Goal: Information Seeking & Learning: Learn about a topic

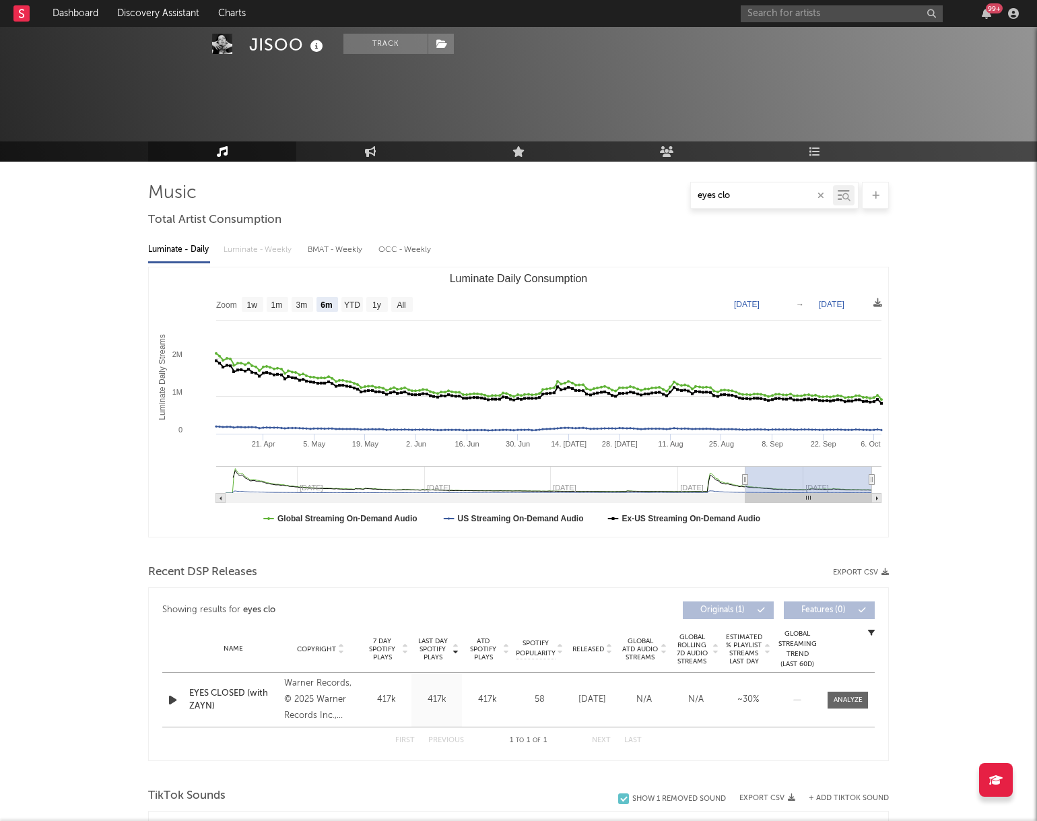
select select "6m"
select select "1w"
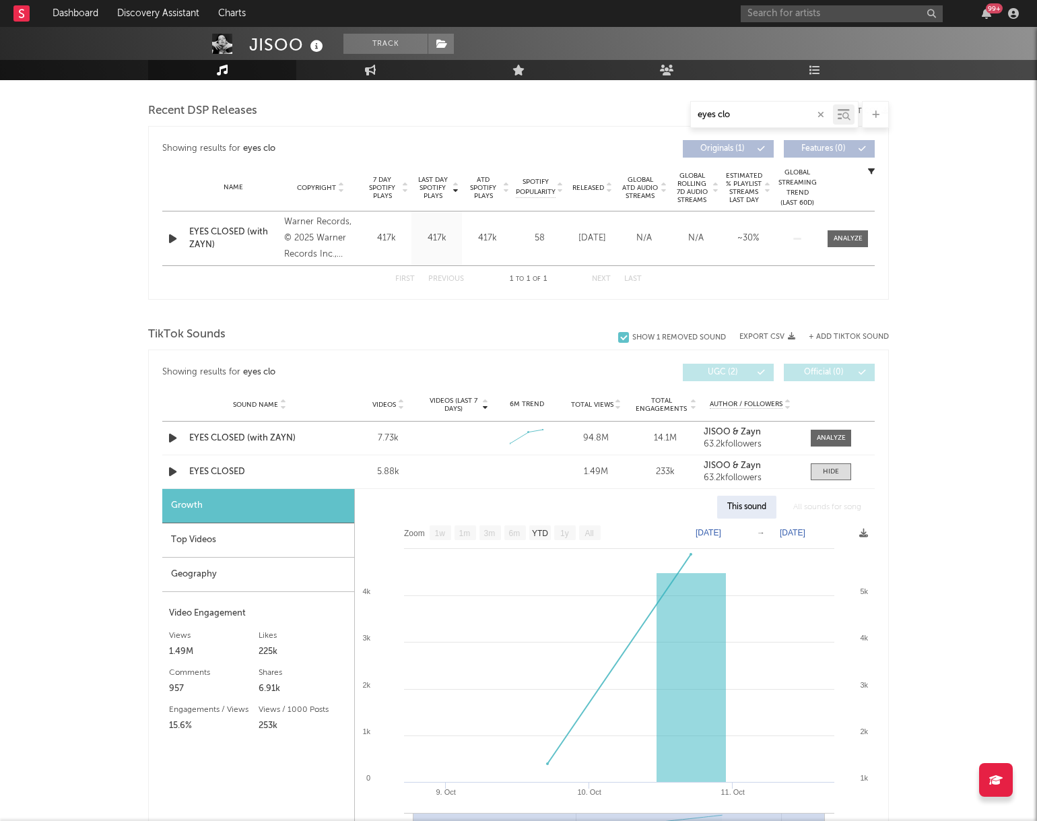
scroll to position [487, 0]
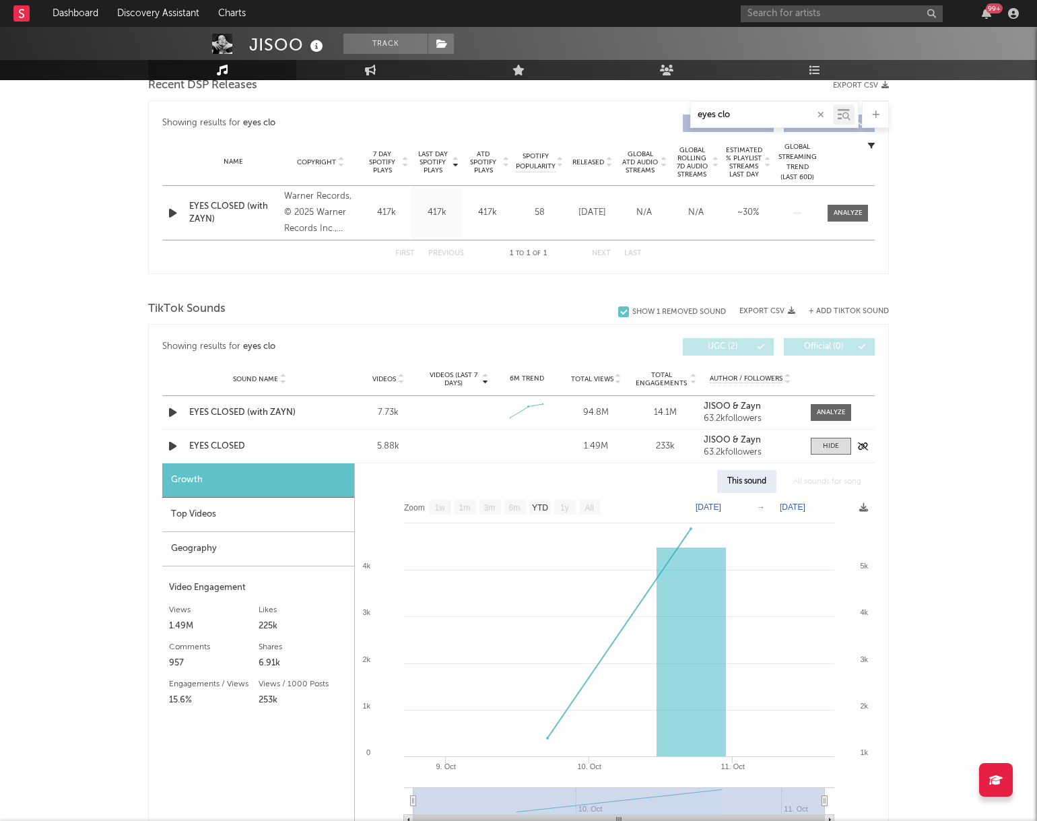
click at [234, 444] on div "EYES CLOSED" at bounding box center [259, 446] width 141 height 13
click at [224, 420] on div "Sound Name EYES CLOSED (with [PERSON_NAME]) Videos 7.73k Videos (last 7 days) W…" at bounding box center [518, 412] width 712 height 33
click at [224, 418] on div "EYES CLOSED (with ZAYN)" at bounding box center [259, 412] width 141 height 13
click at [764, 18] on input "text" at bounding box center [842, 13] width 202 height 17
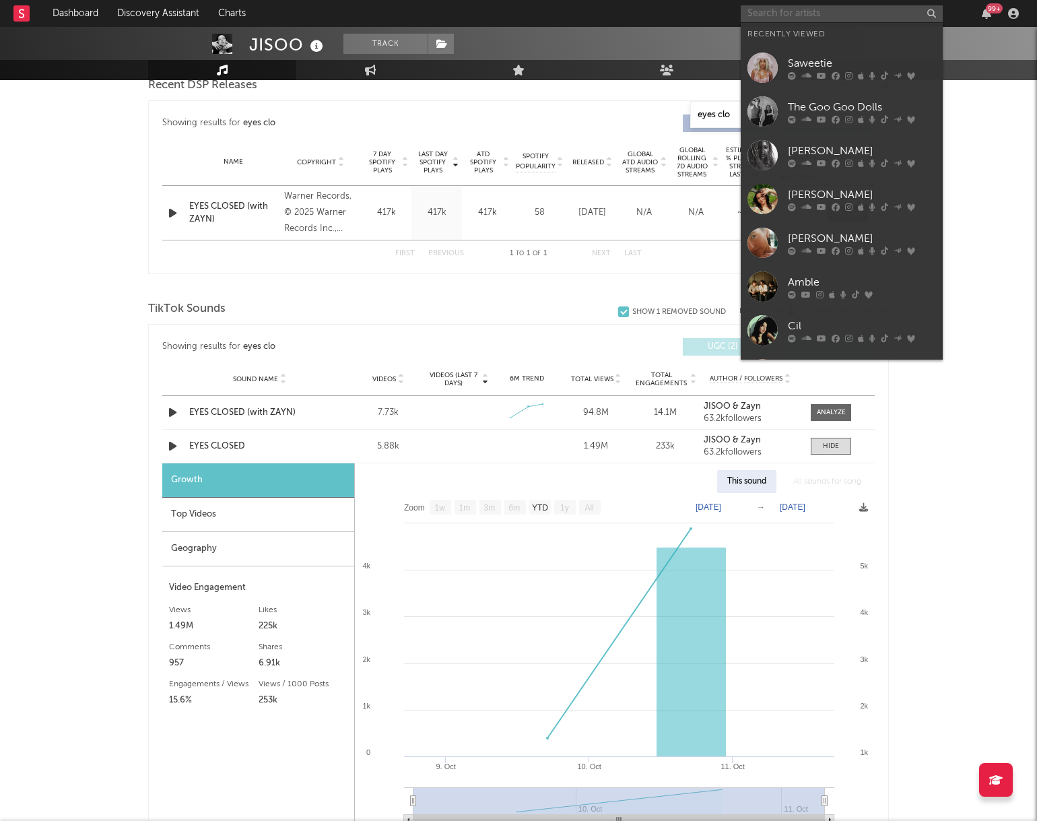
type input "s"
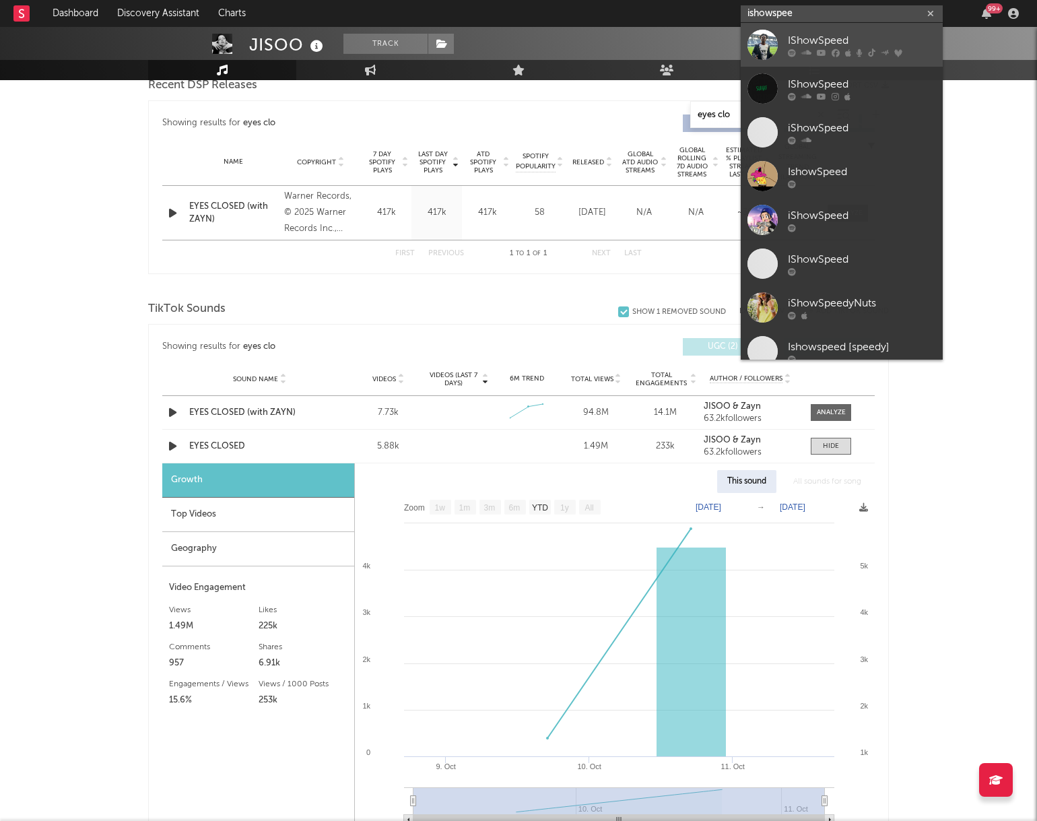
type input "ishowspee"
drag, startPoint x: 795, startPoint y: 46, endPoint x: 796, endPoint y: 53, distance: 6.9
click at [796, 46] on div "IShowSpeed" at bounding box center [862, 40] width 148 height 16
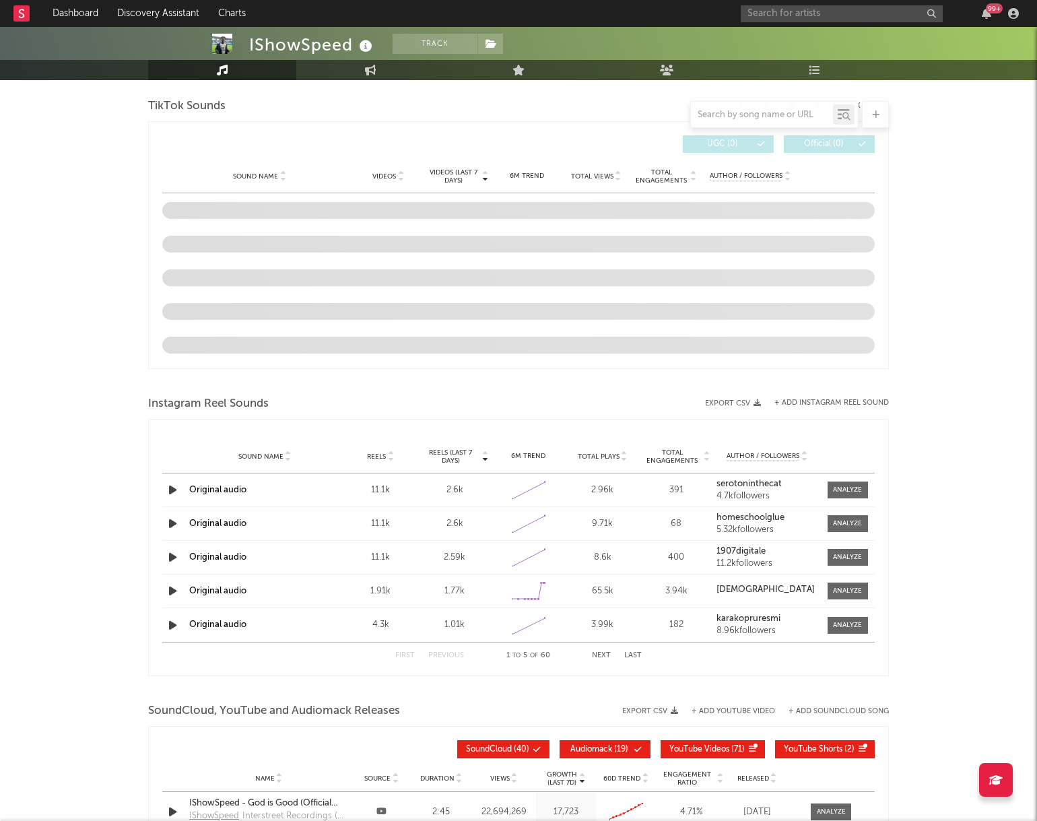
select select "6m"
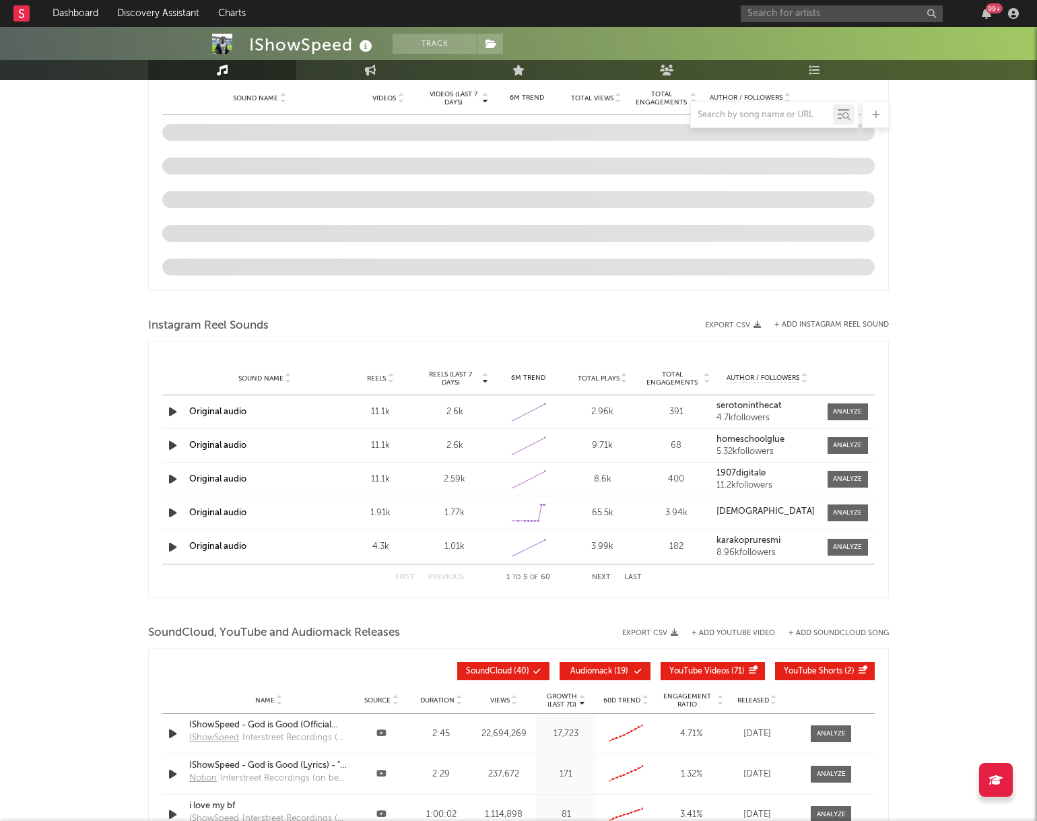
scroll to position [708, 0]
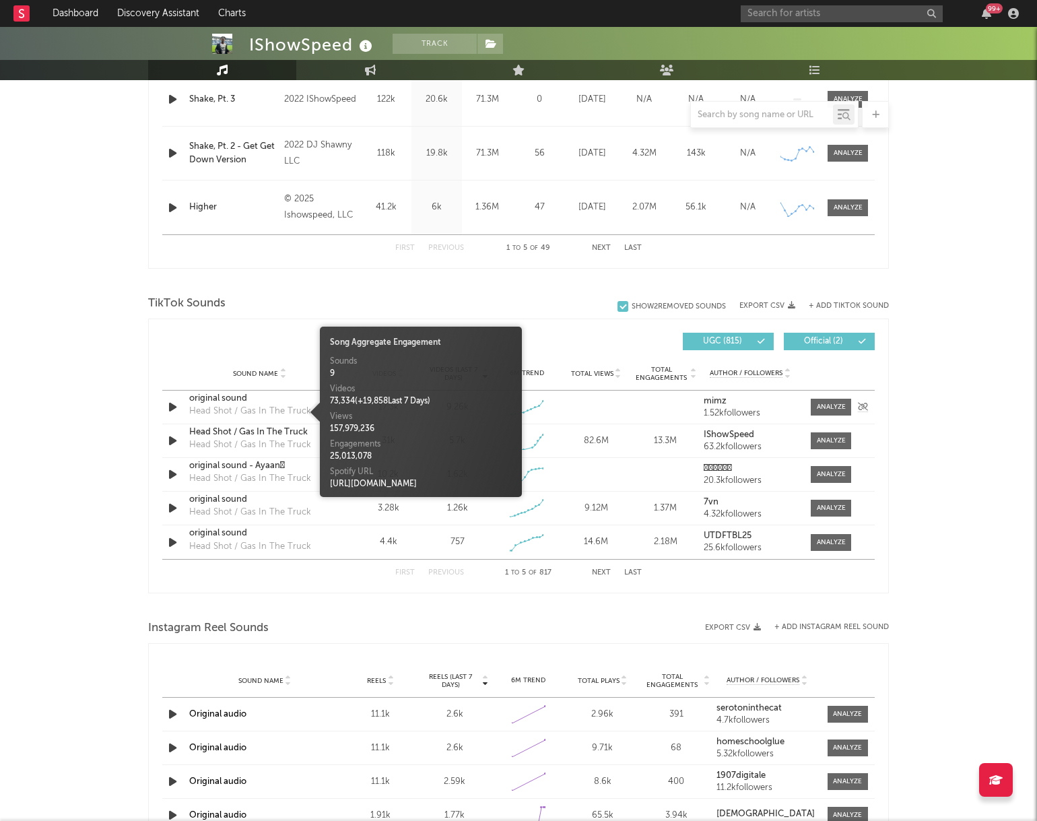
click at [290, 407] on div "Head Shot / Gas In The Truck" at bounding box center [250, 411] width 122 height 13
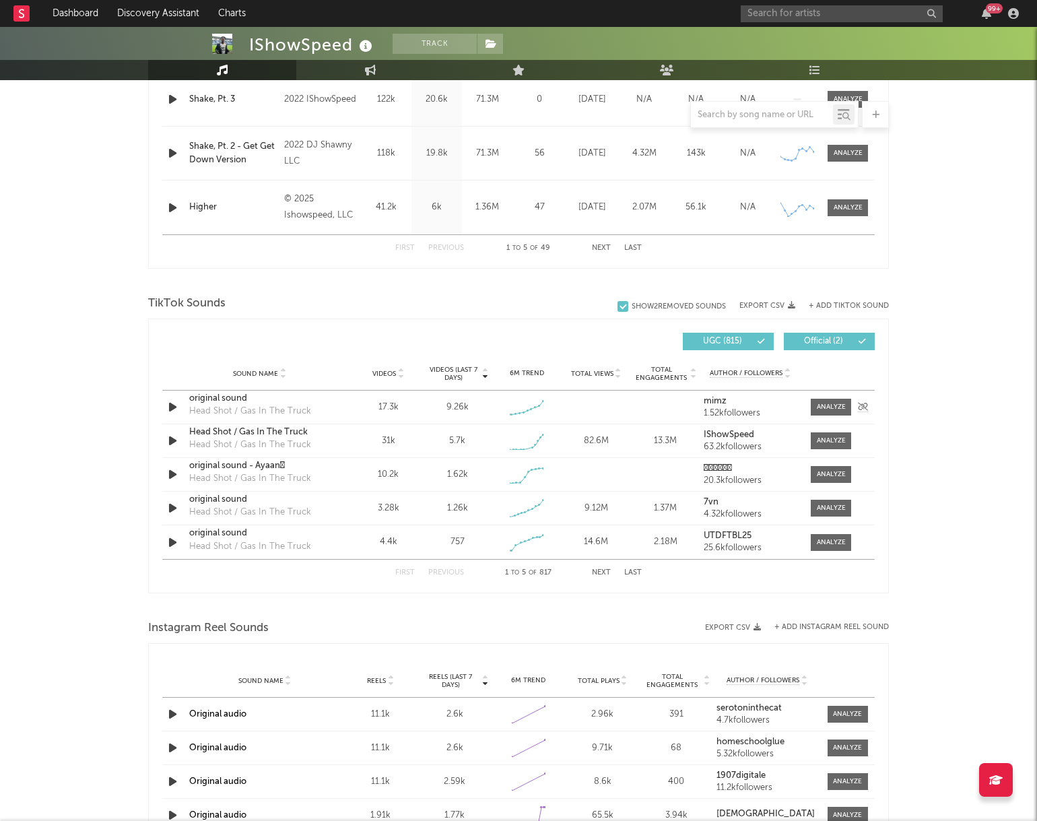
click at [225, 402] on div "original sound" at bounding box center [259, 398] width 141 height 13
click at [822, 409] on div at bounding box center [831, 407] width 29 height 10
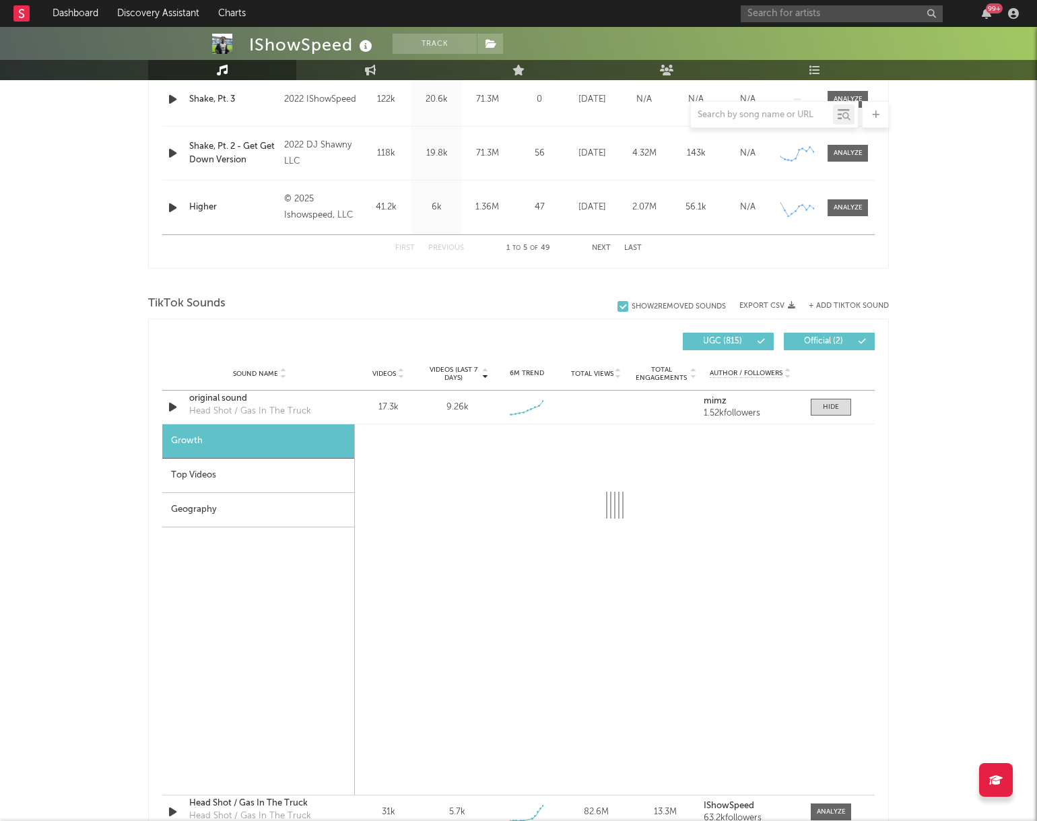
select select "1w"
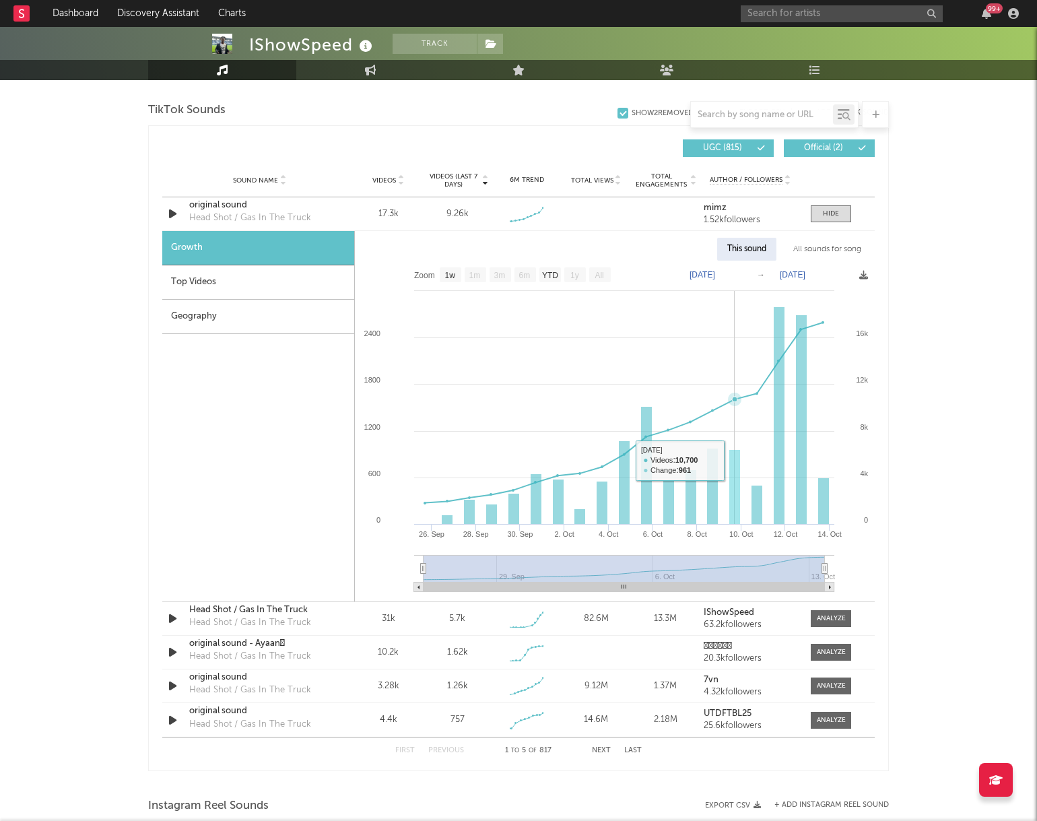
scroll to position [904, 0]
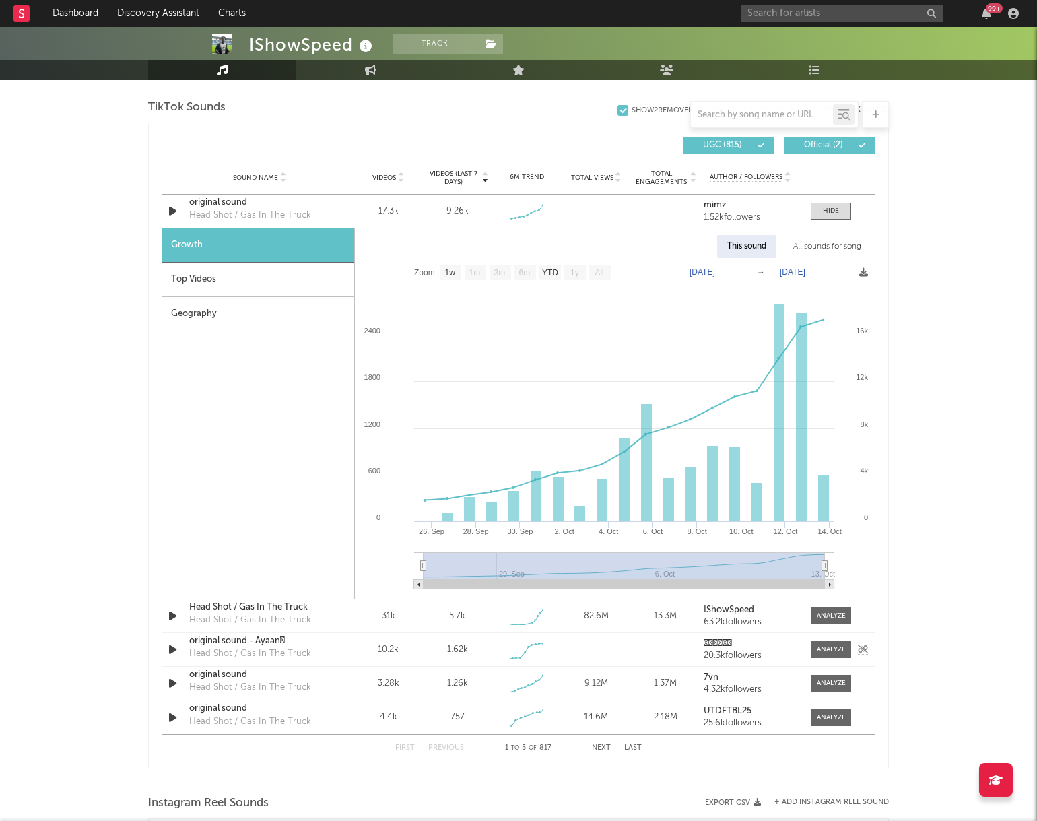
click at [263, 643] on div "original sound - Ayaan𒉭" at bounding box center [259, 640] width 141 height 13
click at [838, 646] on div at bounding box center [831, 649] width 29 height 10
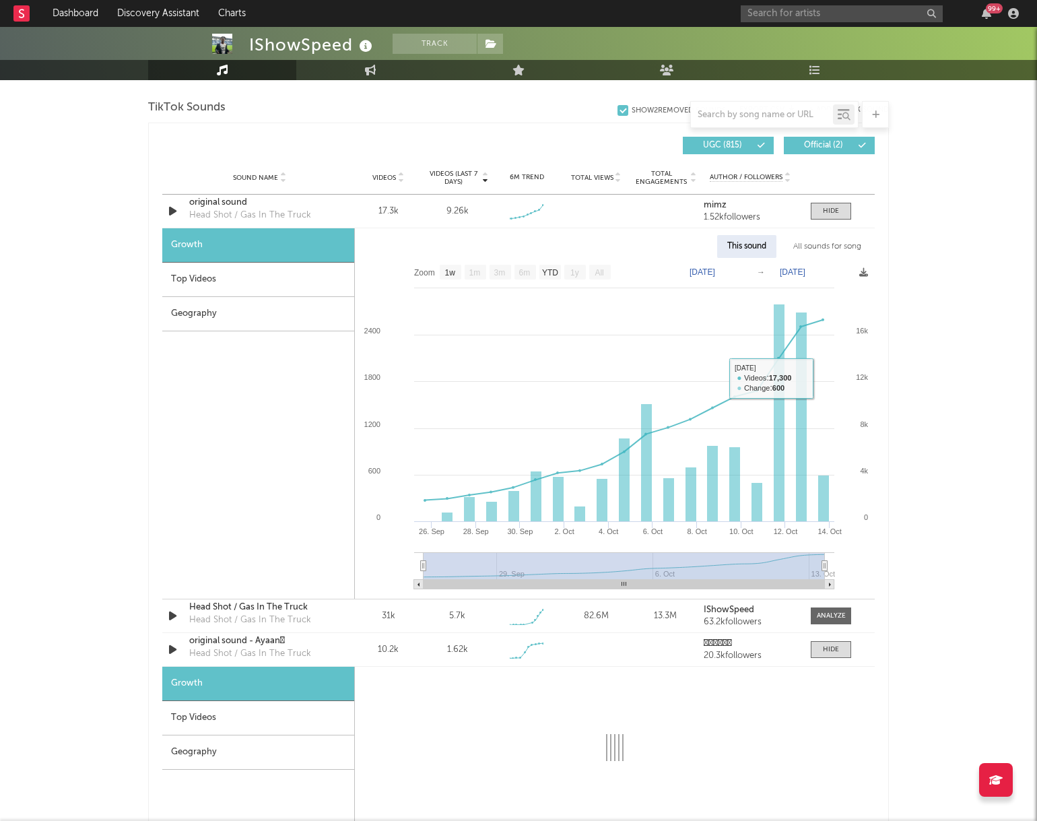
click at [815, 253] on div "All sounds for song" at bounding box center [827, 246] width 88 height 23
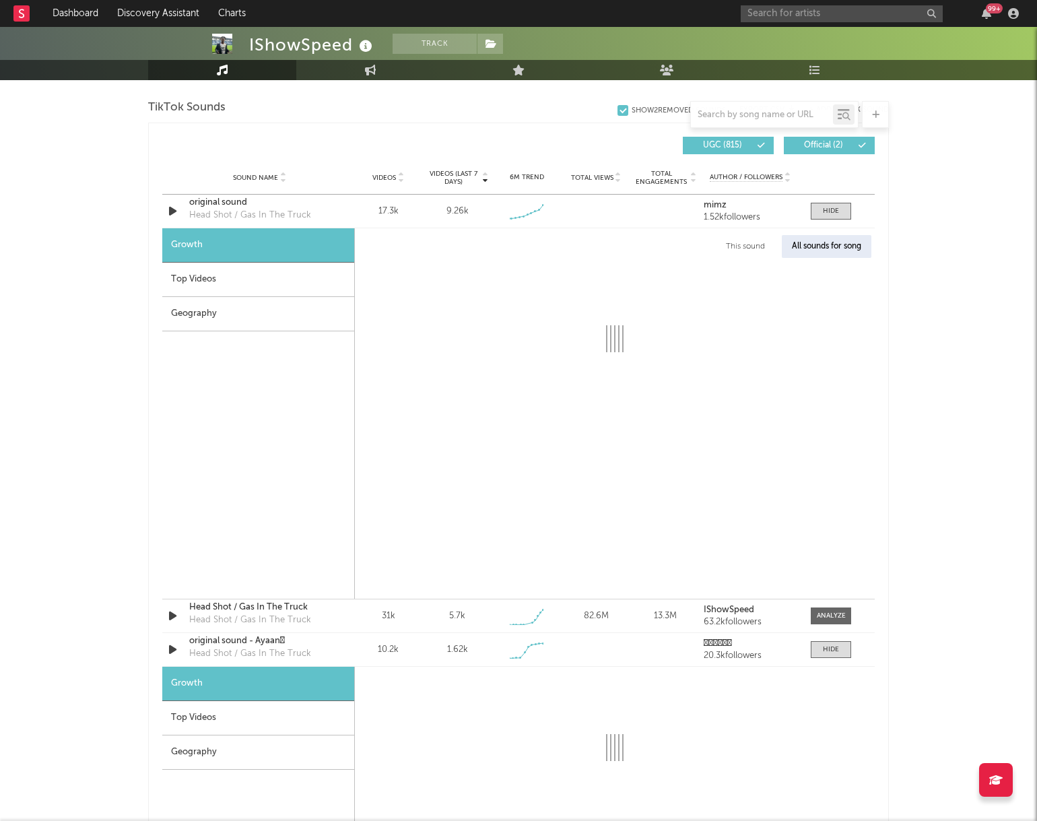
select select "1w"
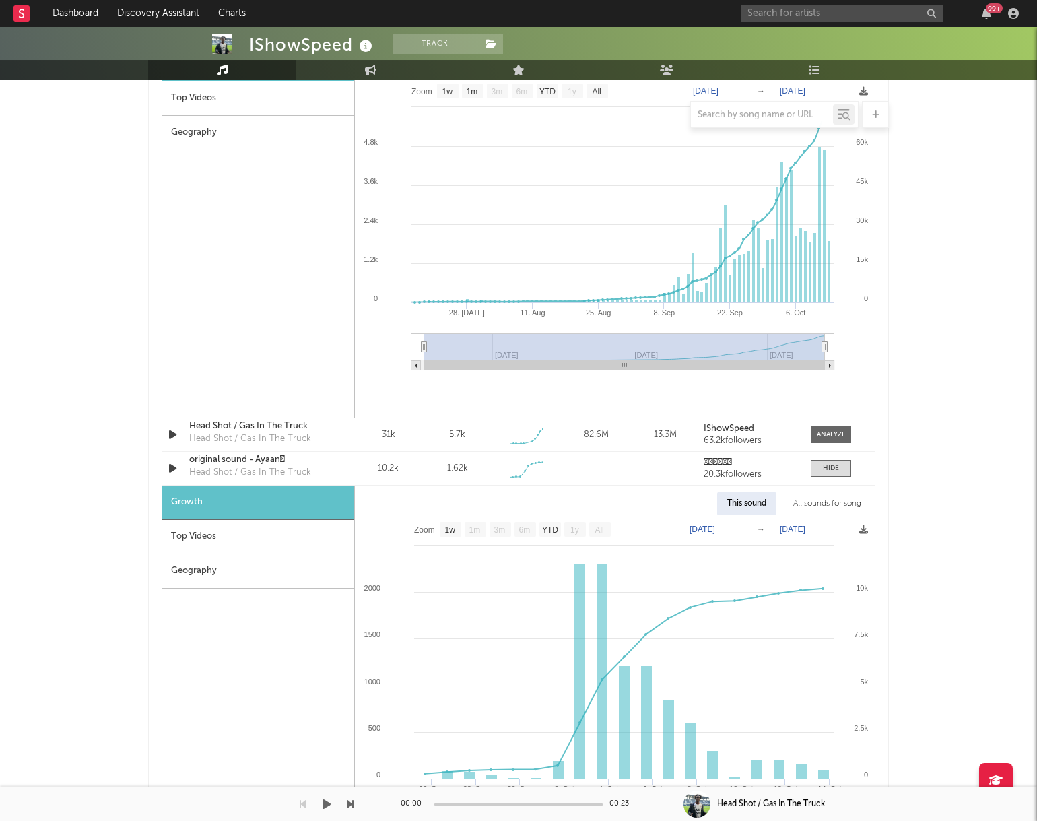
scroll to position [1088, 0]
